Goal: Task Accomplishment & Management: Use online tool/utility

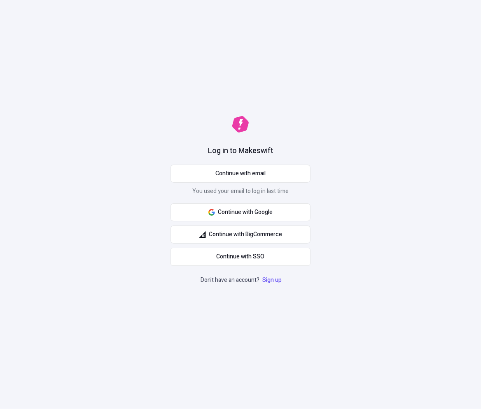
drag, startPoint x: 390, startPoint y: 175, endPoint x: 330, endPoint y: 171, distance: 59.8
click at [391, 175] on div "Log in to Makeswift Continue with email You used your email to log in last time…" at bounding box center [240, 204] width 481 height 409
click at [212, 173] on button "Continue with email" at bounding box center [240, 174] width 140 height 18
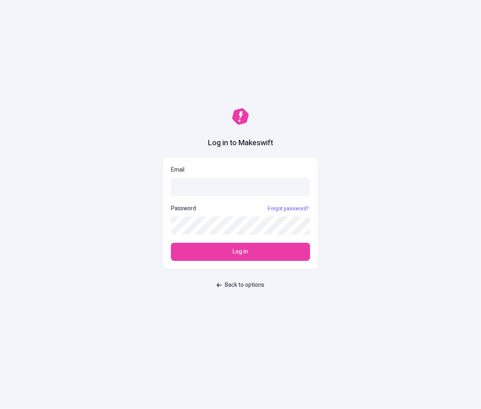
type input "[EMAIL_ADDRESS][DOMAIN_NAME]"
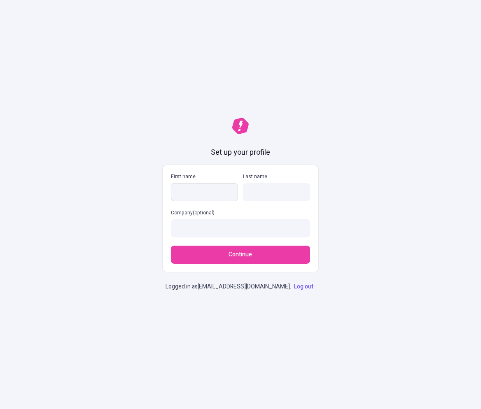
click at [219, 188] on input "First name" at bounding box center [204, 192] width 67 height 18
type input "josh"
type input "woo"
click at [171, 246] on button "Continue" at bounding box center [240, 255] width 139 height 18
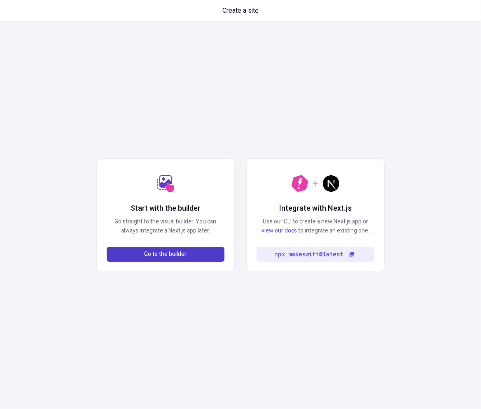
click at [177, 256] on span "Go to the builder" at bounding box center [165, 254] width 42 height 9
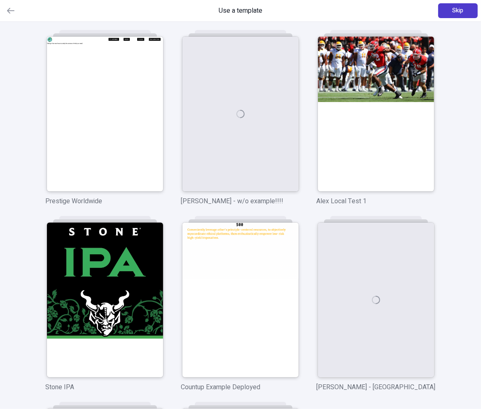
click at [454, 14] on span "Skip" at bounding box center [457, 10] width 11 height 9
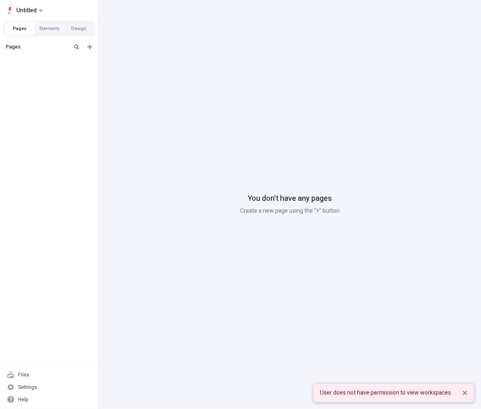
click at [405, 393] on div "User does not have permission to view workspaces." at bounding box center [386, 393] width 132 height 9
click at [404, 393] on div "User does not have permission to view workspaces." at bounding box center [386, 393] width 132 height 9
drag, startPoint x: 303, startPoint y: 395, endPoint x: 342, endPoint y: 395, distance: 39.9
click at [388, 396] on ol "User does not have permission to view workspaces." at bounding box center [368, 393] width 211 height 19
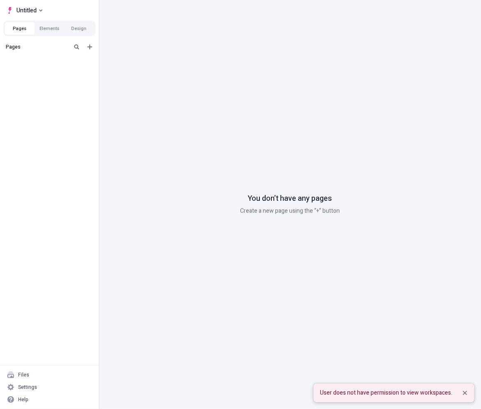
click at [335, 395] on div "User does not have permission to view workspaces." at bounding box center [386, 393] width 132 height 9
click at [263, 323] on div "You don’t have any pages Create a new page using the “+” button" at bounding box center [290, 204] width 382 height 409
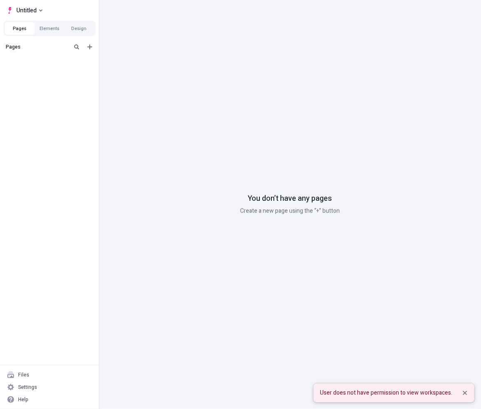
click at [274, 318] on div "You don’t have any pages Create a new page using the “+” button" at bounding box center [290, 204] width 382 height 409
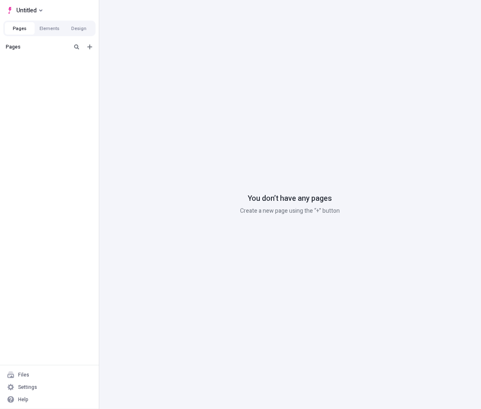
click at [33, 309] on div "Pages" at bounding box center [49, 203] width 99 height 326
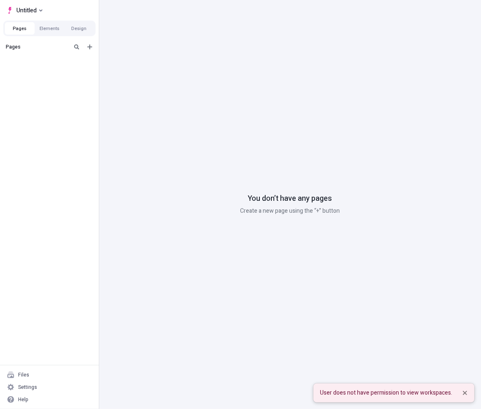
click at [365, 392] on div "User does not have permission to view workspaces." at bounding box center [386, 393] width 132 height 9
click at [235, 118] on div "You don’t have any pages Create a new page using the “+” button" at bounding box center [290, 204] width 382 height 409
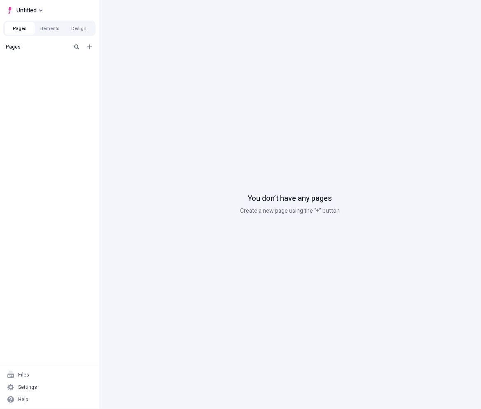
click at [47, 70] on div "Pages" at bounding box center [49, 203] width 99 height 326
click at [38, 7] on button "Untitled" at bounding box center [24, 10] width 42 height 12
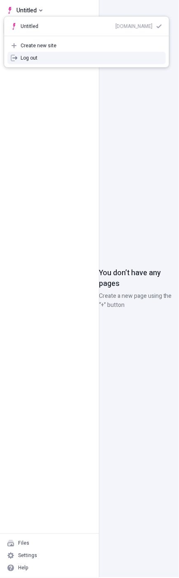
click at [48, 139] on div "Pages" at bounding box center [49, 287] width 99 height 495
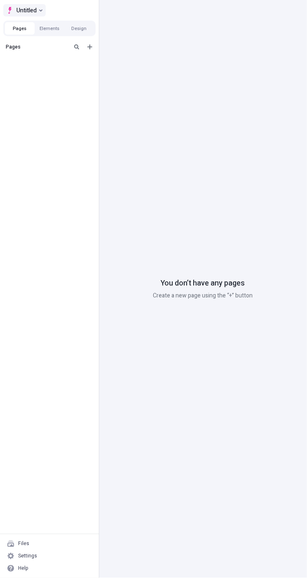
click at [21, 12] on span "Untitled" at bounding box center [26, 10] width 20 height 10
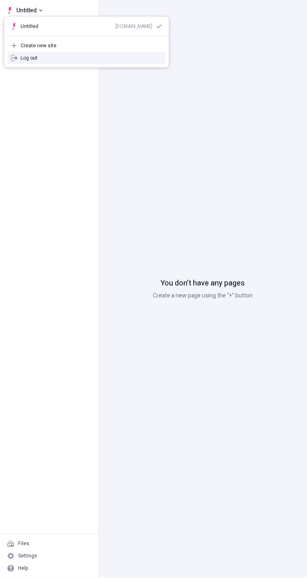
drag, startPoint x: 54, startPoint y: 152, endPoint x: 67, endPoint y: 166, distance: 18.9
click at [55, 154] on div "Pages" at bounding box center [49, 287] width 99 height 495
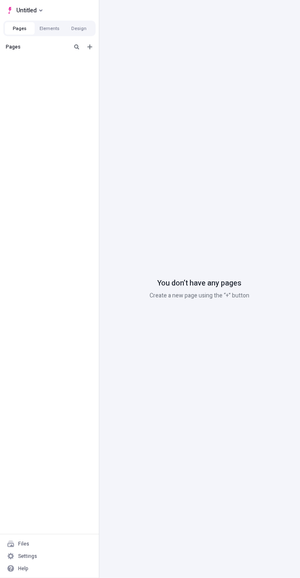
drag, startPoint x: 168, startPoint y: 146, endPoint x: 59, endPoint y: 4, distance: 178.5
click at [168, 146] on div "You don’t have any pages Create a new page using the “+” button" at bounding box center [199, 289] width 201 height 578
click at [81, 114] on div "Pages" at bounding box center [49, 287] width 99 height 495
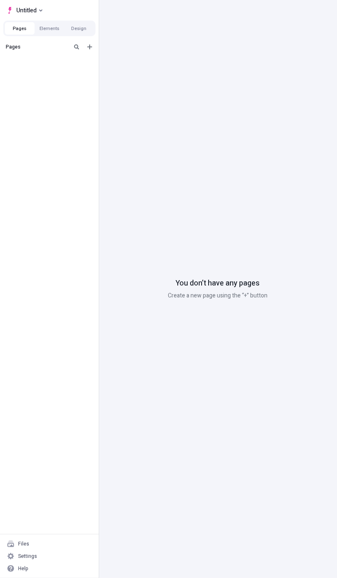
drag, startPoint x: 65, startPoint y: 125, endPoint x: 63, endPoint y: 16, distance: 108.7
click at [65, 123] on div "Pages" at bounding box center [49, 287] width 99 height 495
